Goal: Navigation & Orientation: Find specific page/section

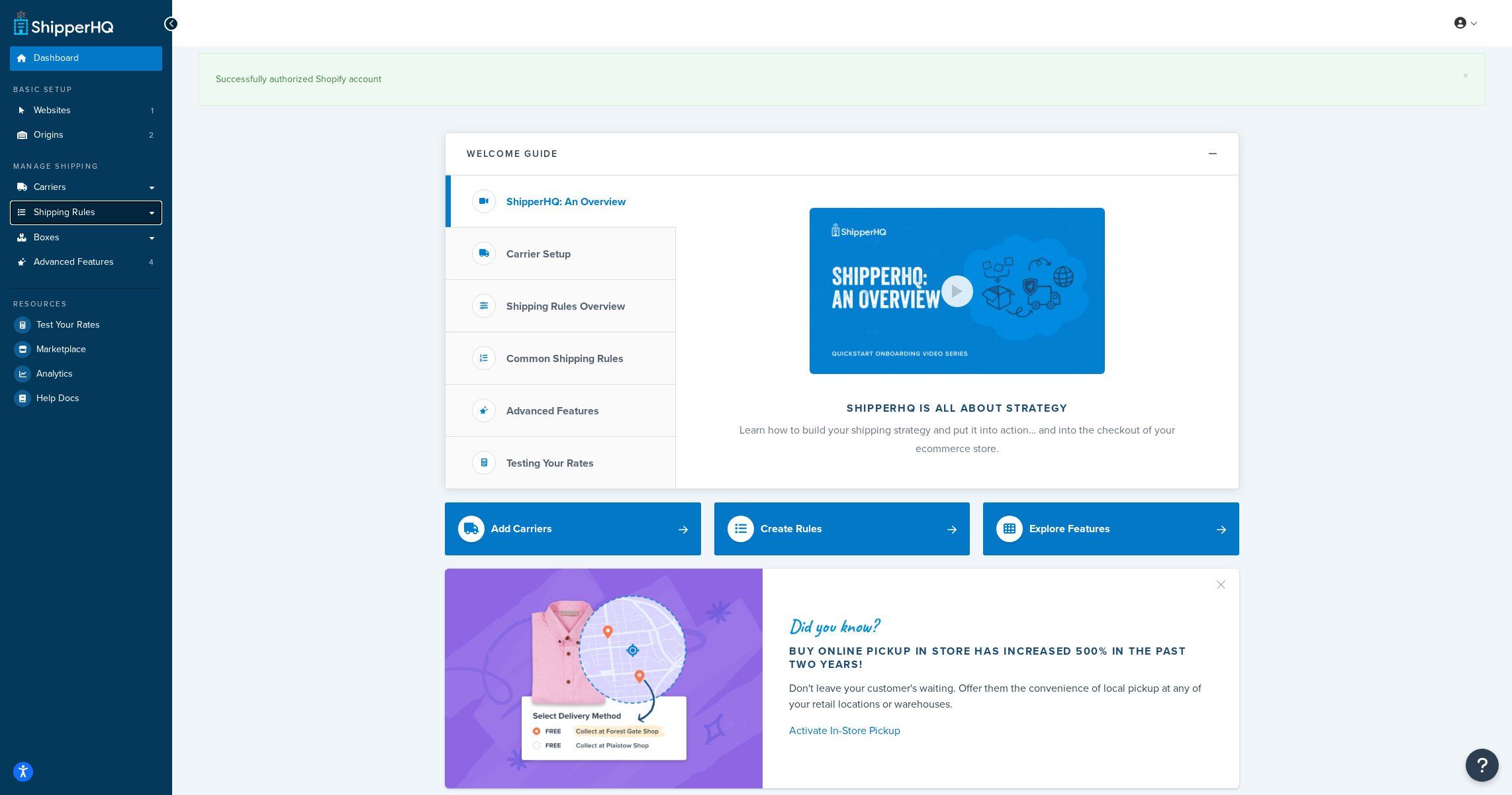
click at [66, 219] on link "Shipping Rules" at bounding box center [86, 213] width 152 height 25
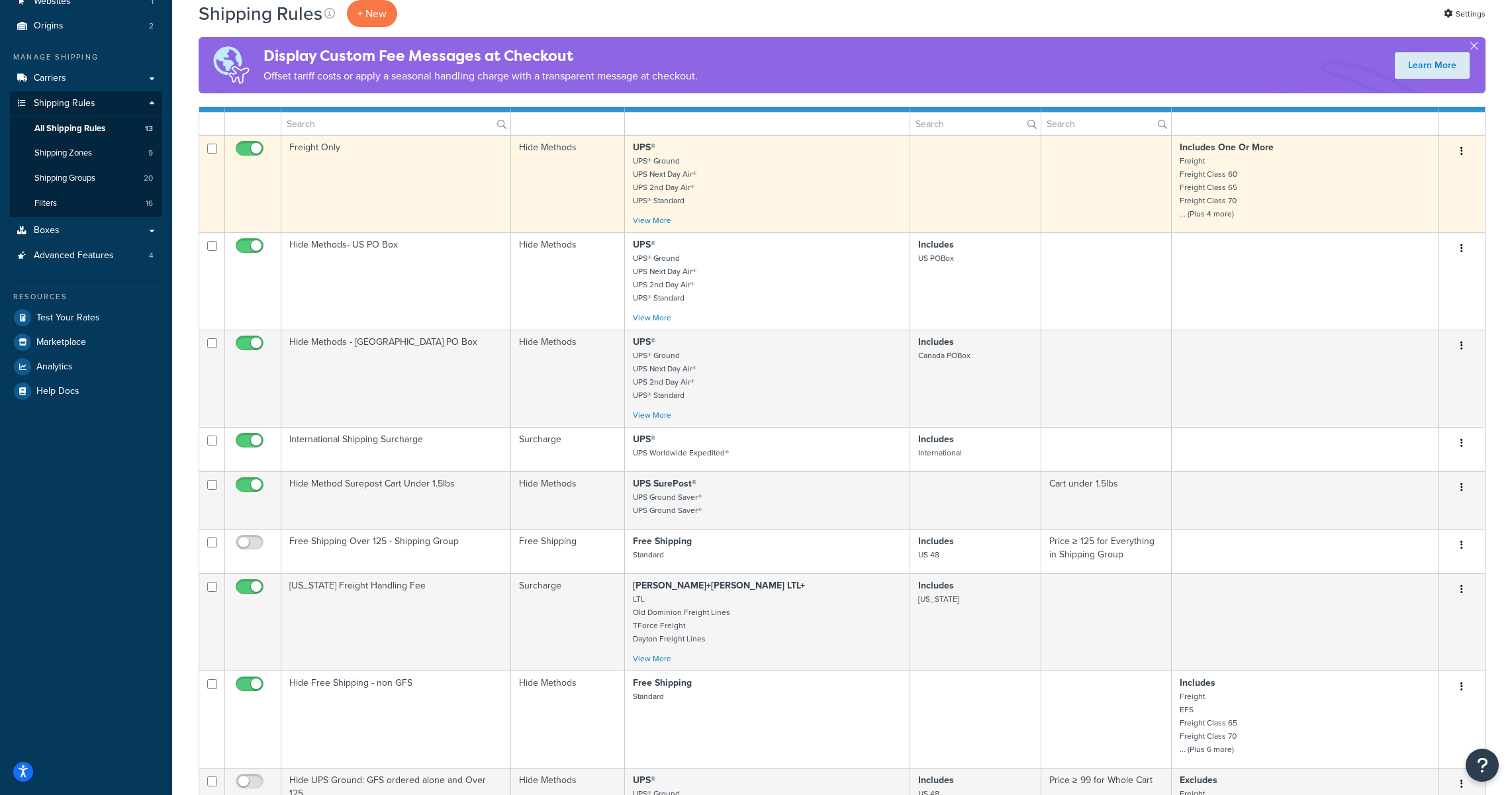
scroll to position [66, 0]
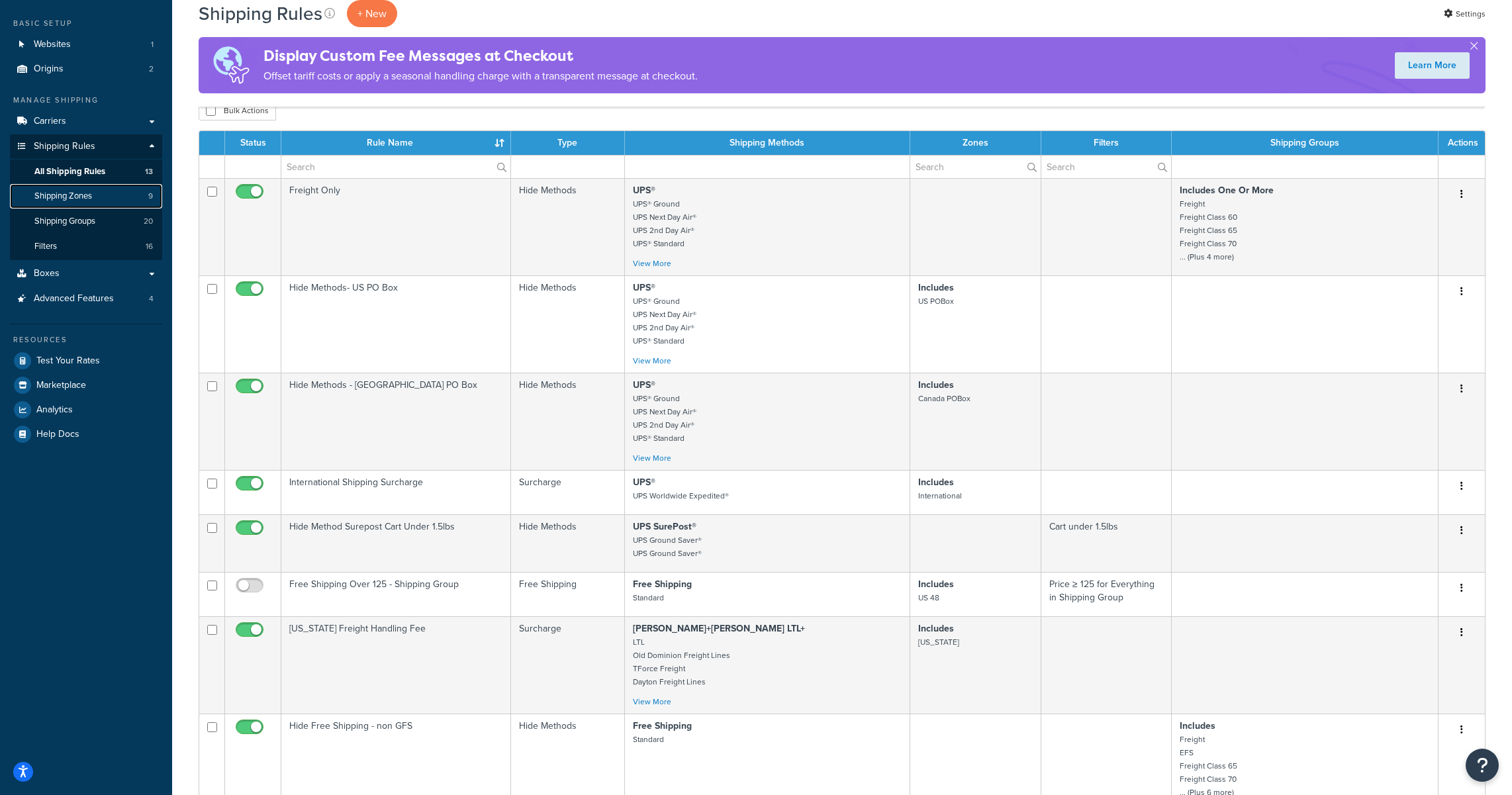
click at [106, 185] on link "Shipping Zones 9" at bounding box center [86, 196] width 152 height 25
